Goal: Information Seeking & Learning: Learn about a topic

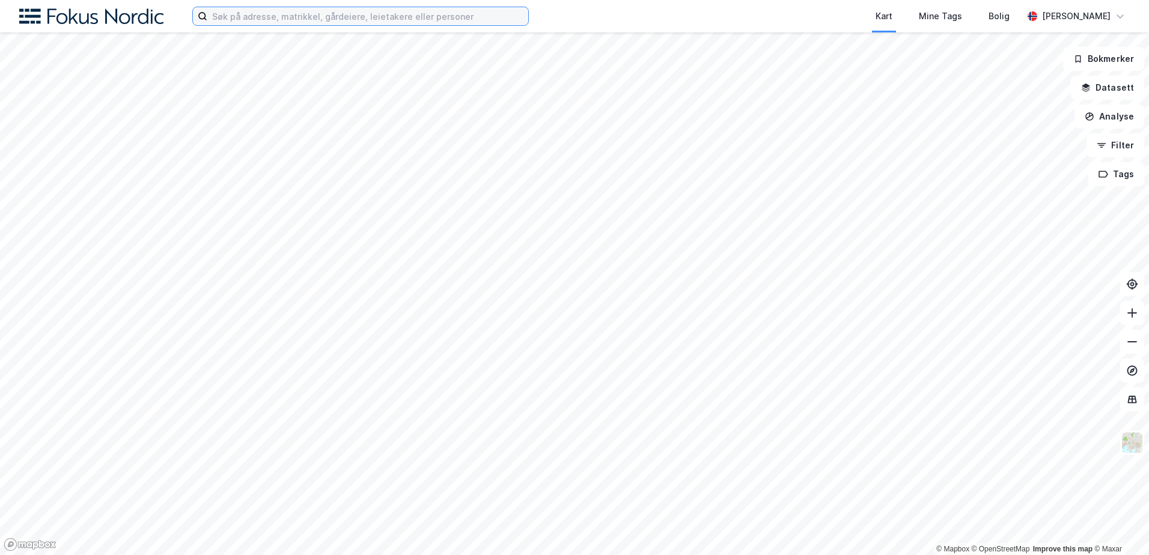
click at [298, 18] on input at bounding box center [367, 16] width 321 height 18
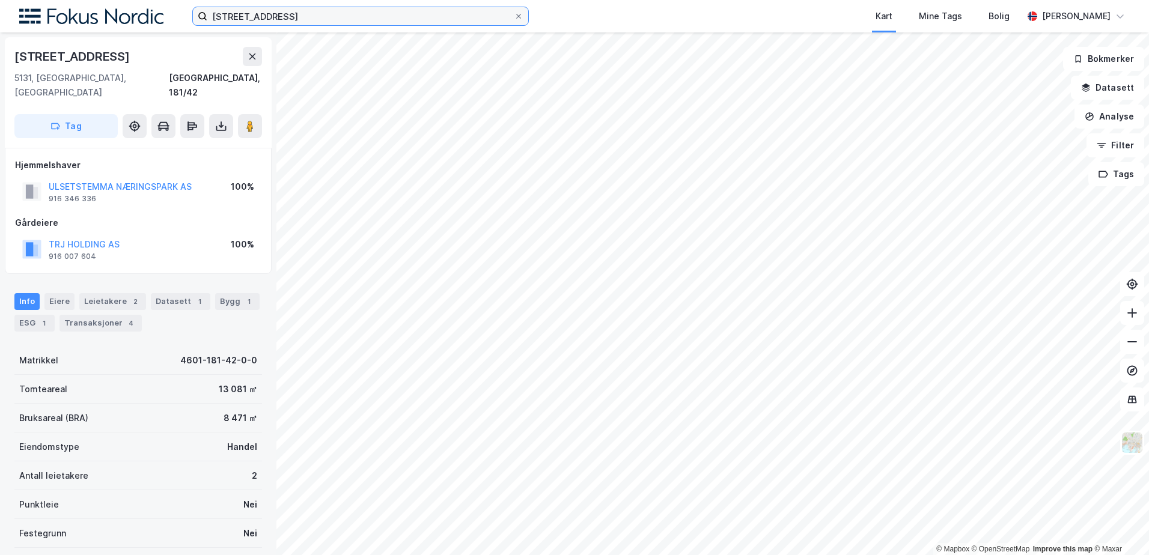
click at [284, 17] on input "[STREET_ADDRESS]" at bounding box center [360, 16] width 306 height 18
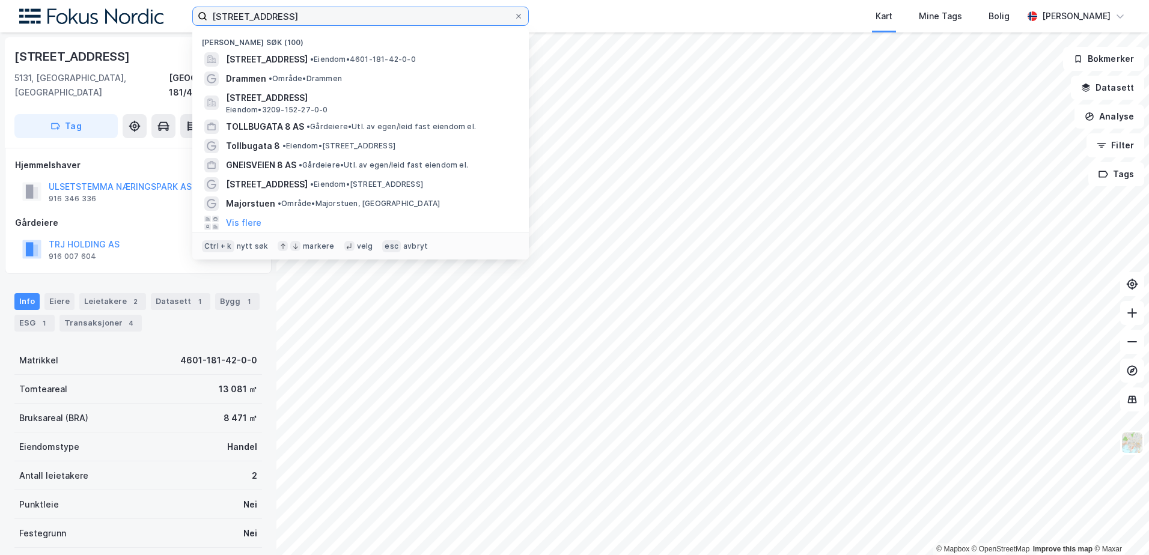
click at [284, 17] on input "[STREET_ADDRESS]" at bounding box center [360, 16] width 306 height 18
paste input "Karvesvingen 5"
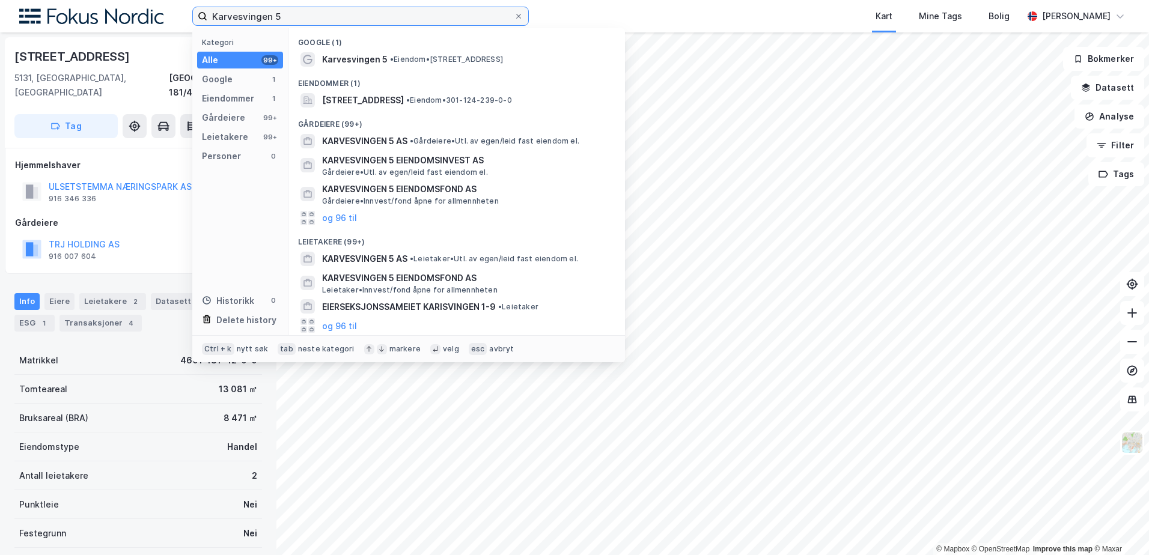
type input "Karvesvingen 5"
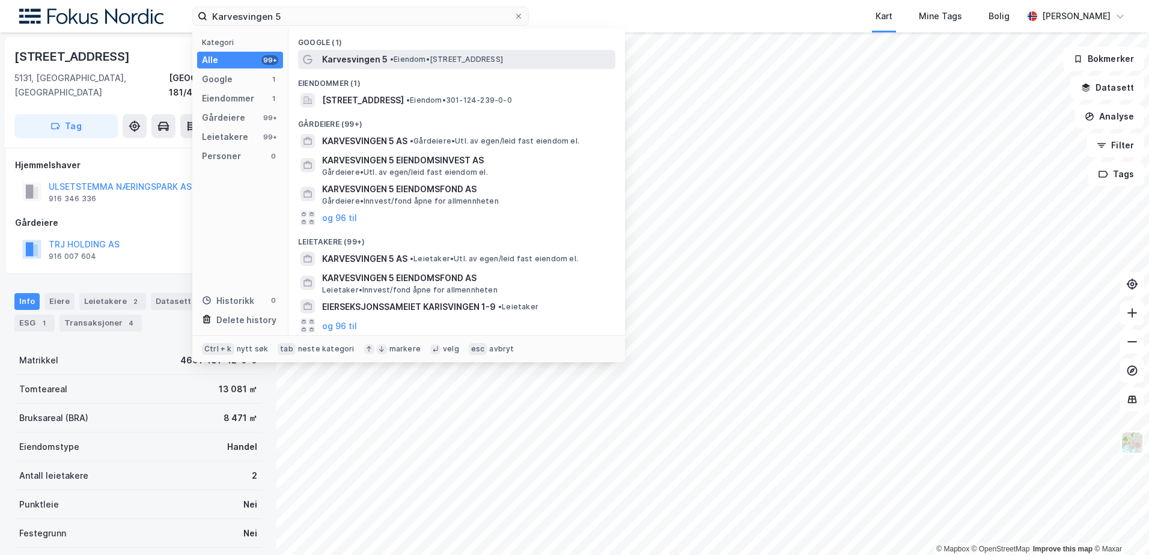
click at [360, 57] on span "Karvesvingen 5" at bounding box center [354, 59] width 65 height 14
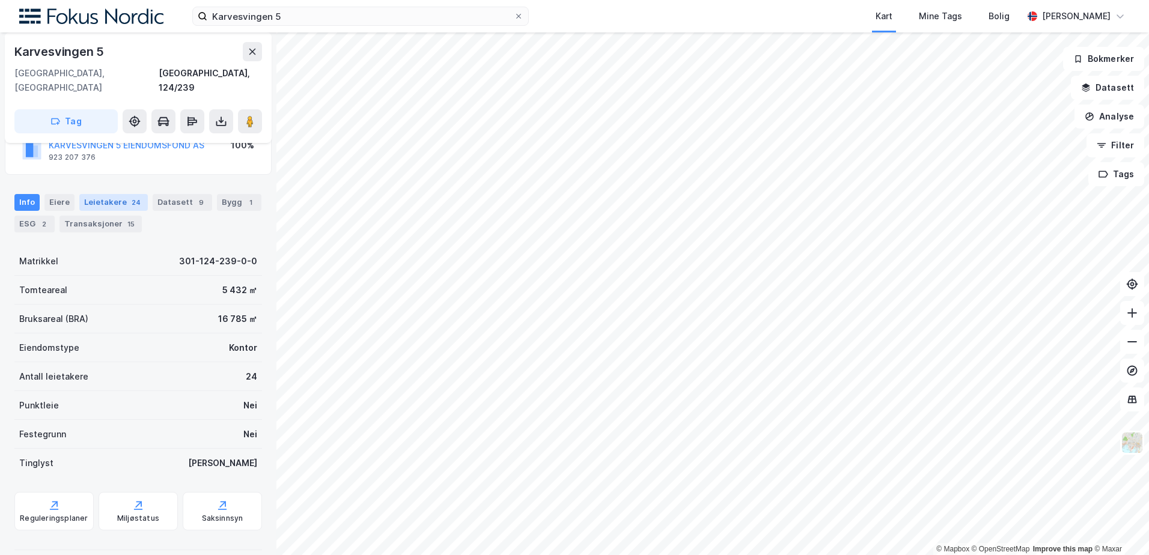
click at [113, 194] on div "Leietakere 24" at bounding box center [113, 202] width 68 height 17
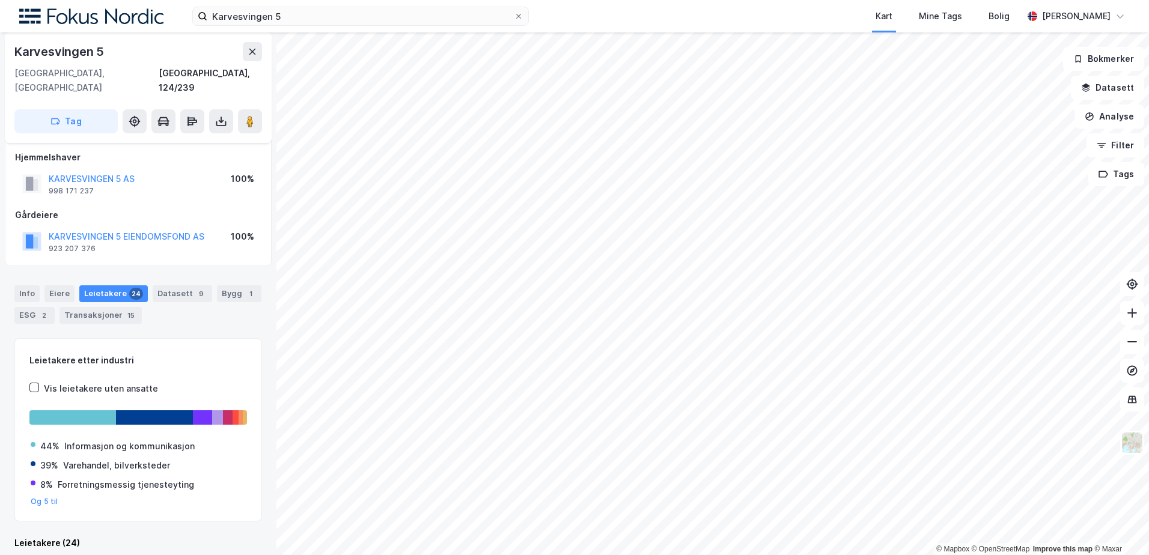
scroll to position [99, 0]
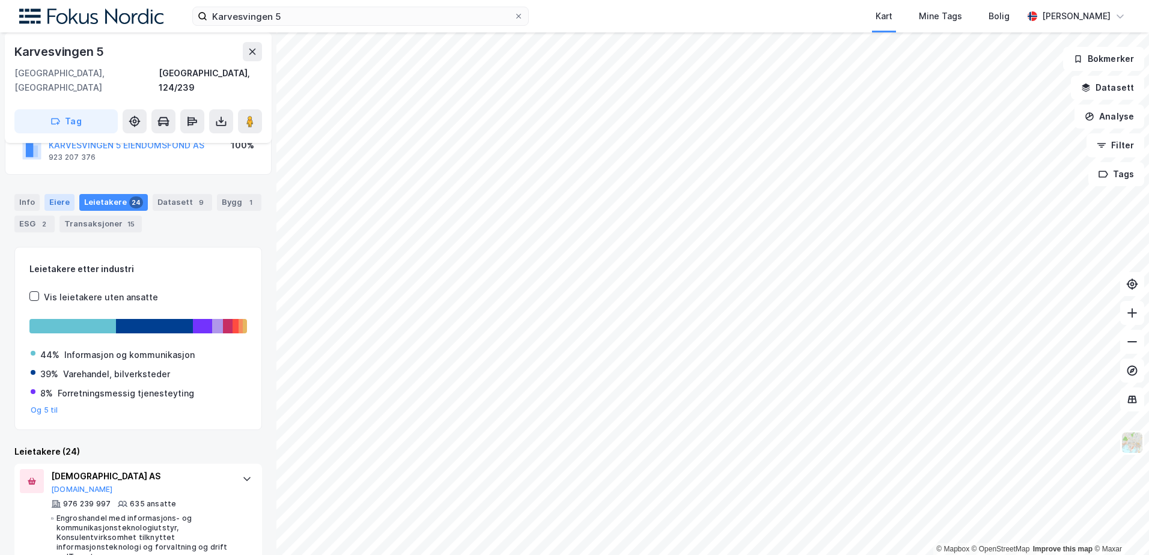
click at [62, 194] on div "Eiere" at bounding box center [59, 202] width 30 height 17
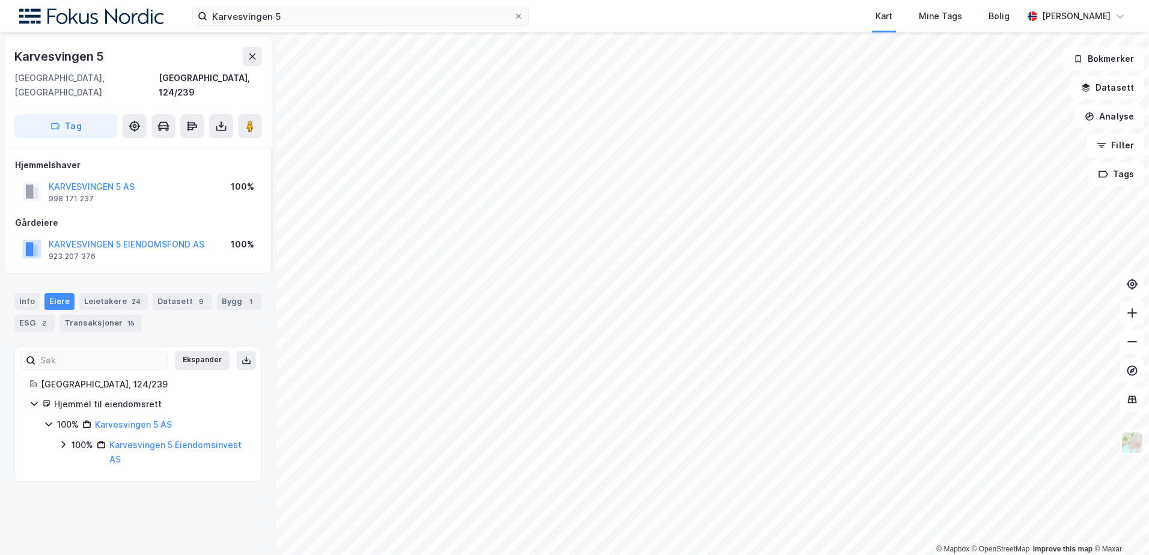
click at [65, 442] on icon at bounding box center [63, 445] width 4 height 7
click at [71, 464] on div "100% Karvesvingen 5 Eiendomsinvest AS 100% Karvesvingen 5 Eiendomsfond AS" at bounding box center [152, 470] width 189 height 64
click at [77, 476] on icon at bounding box center [78, 479] width 4 height 7
